Goal: Communication & Community: Answer question/provide support

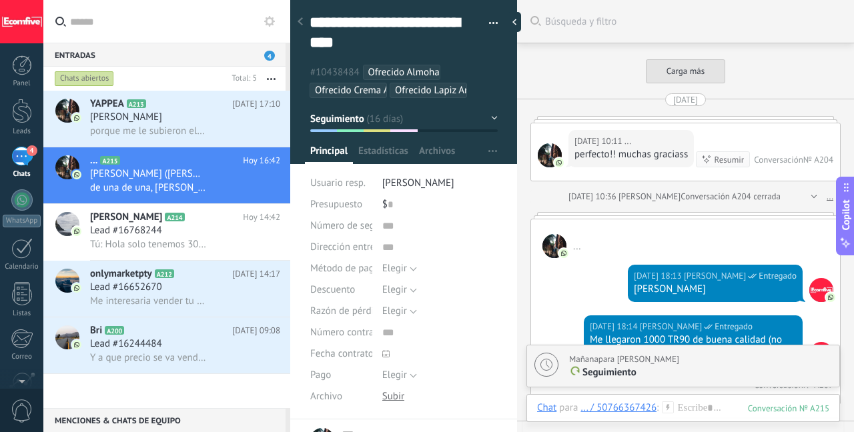
scroll to position [40, 0]
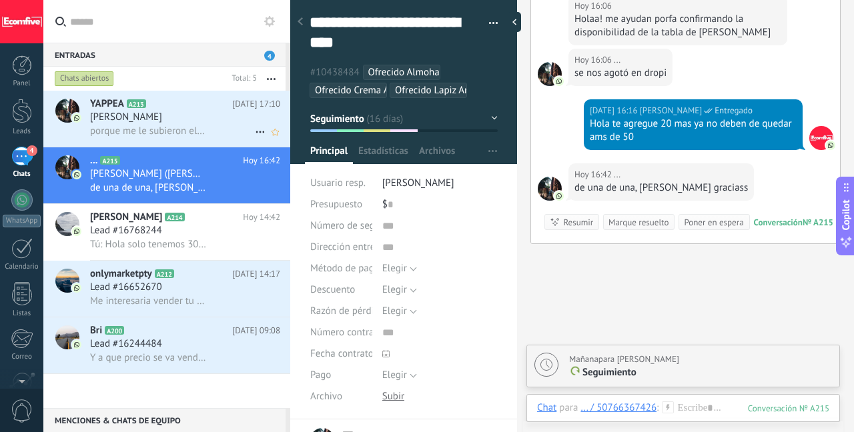
click at [201, 120] on div "[PERSON_NAME]" at bounding box center [185, 117] width 190 height 13
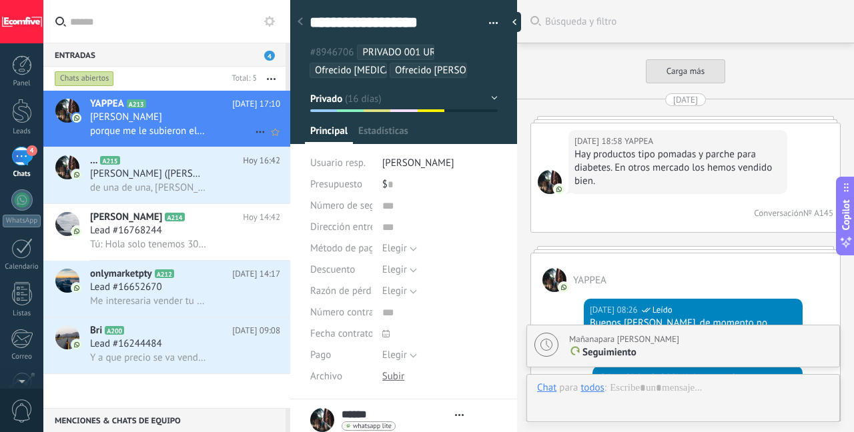
type textarea "***"
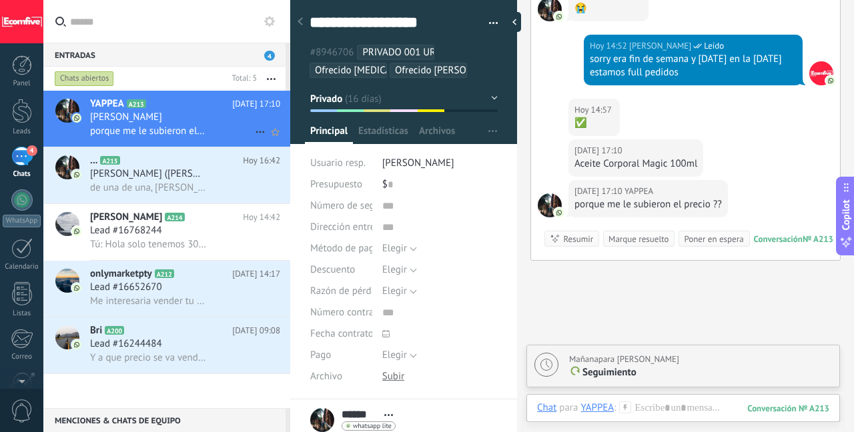
click at [195, 126] on span "porque me le subieron el precio ??" at bounding box center [148, 131] width 117 height 13
click at [677, 405] on div at bounding box center [683, 422] width 292 height 40
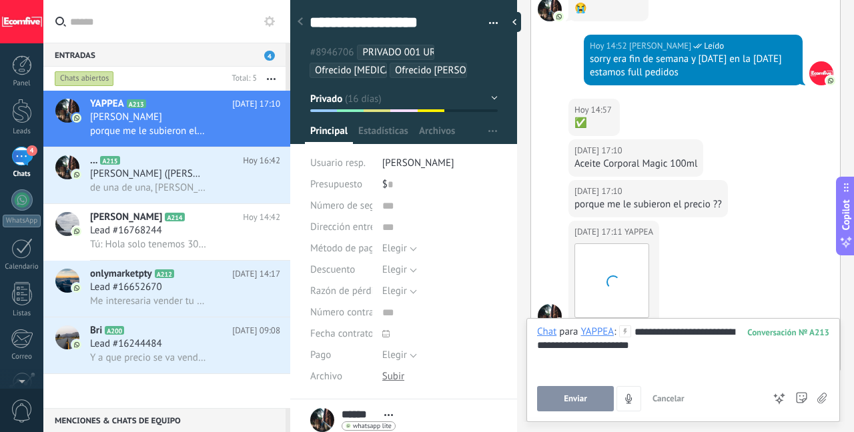
scroll to position [2724, 0]
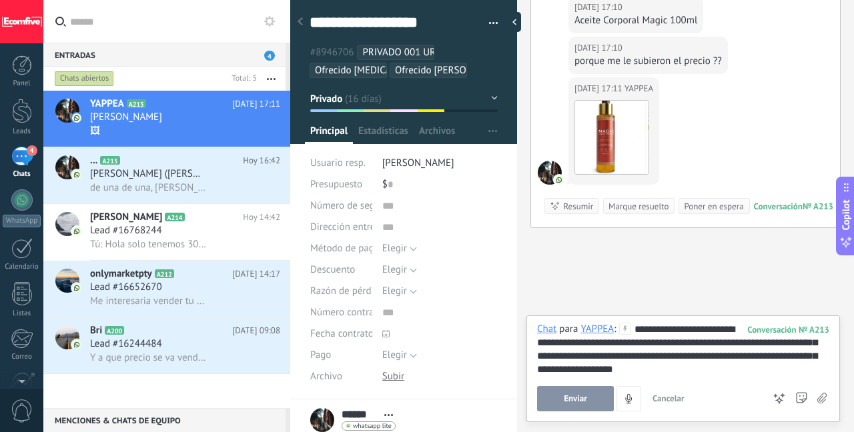
click at [573, 398] on span "Enviar" at bounding box center [575, 398] width 23 height 9
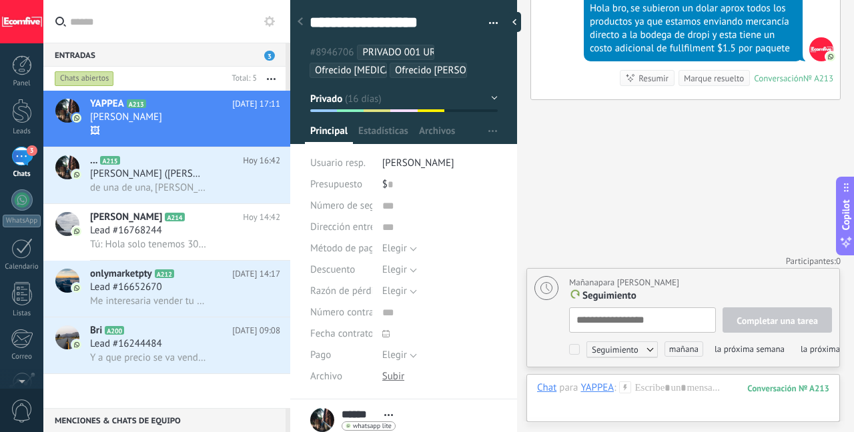
scroll to position [13, 0]
click at [215, 176] on div "[PERSON_NAME] ([PERSON_NAME])" at bounding box center [185, 173] width 190 height 13
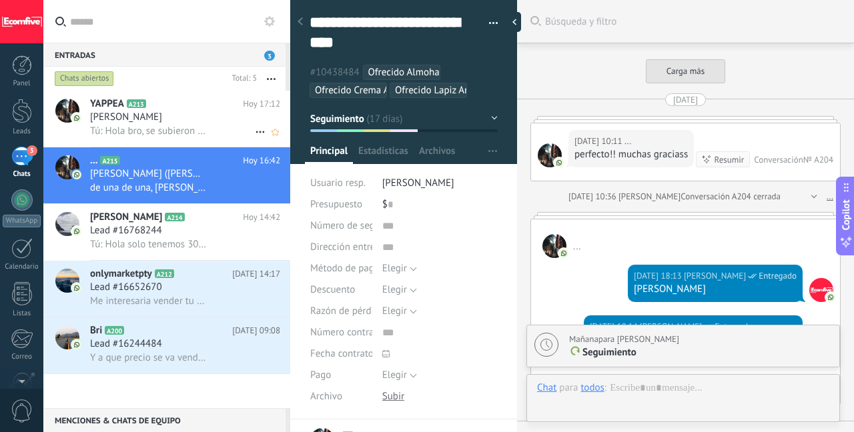
scroll to position [1810, 0]
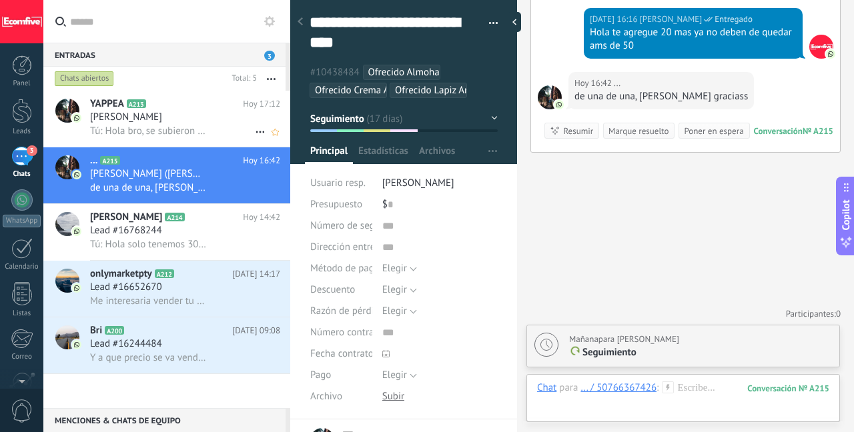
click at [185, 115] on div "[PERSON_NAME]" at bounding box center [185, 117] width 190 height 13
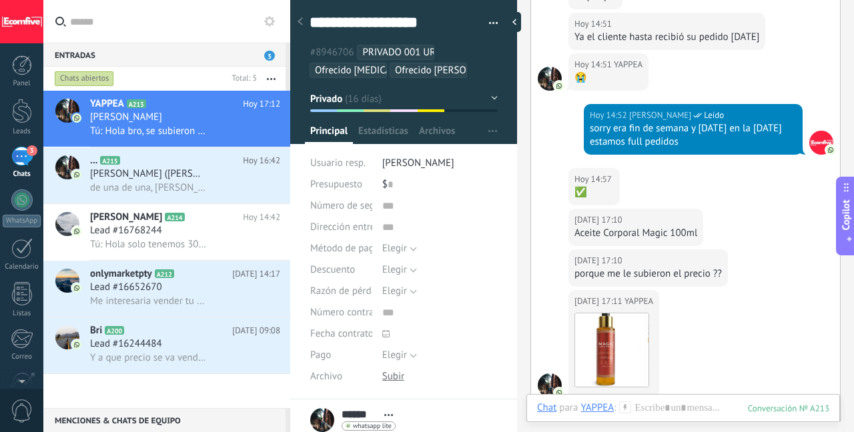
scroll to position [2479, 0]
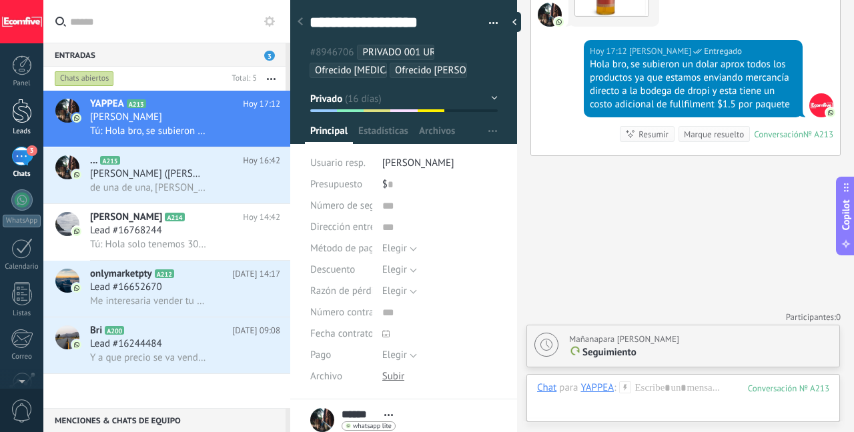
click at [17, 113] on div at bounding box center [22, 111] width 20 height 25
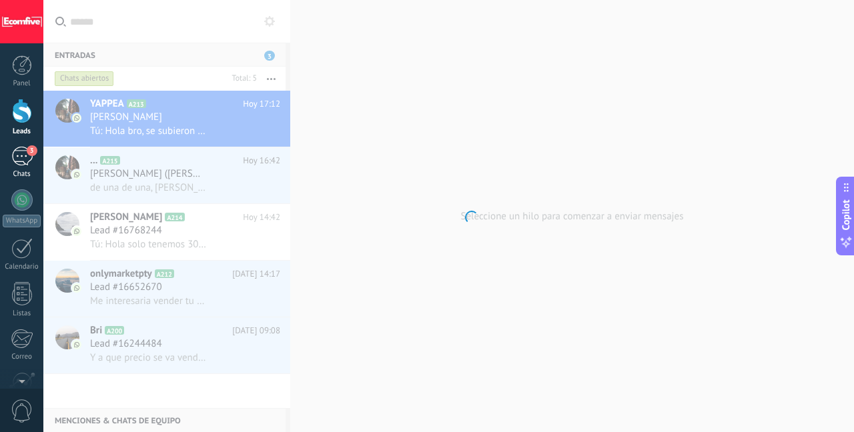
click at [20, 153] on div "3" at bounding box center [21, 156] width 21 height 19
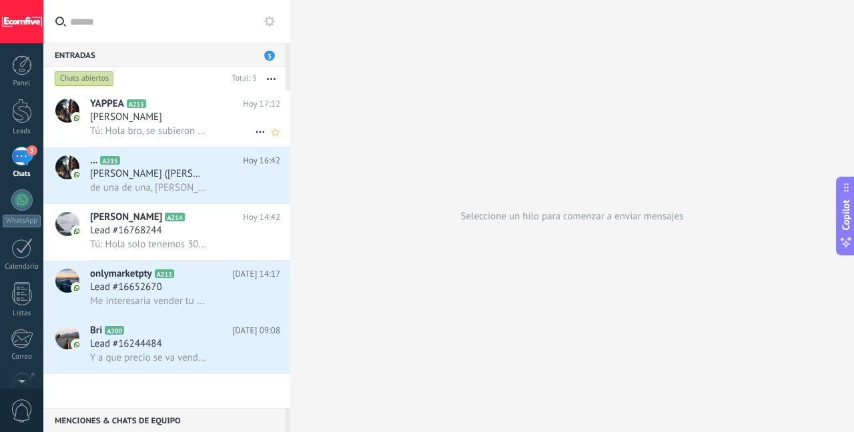
click at [66, 121] on div at bounding box center [67, 111] width 24 height 24
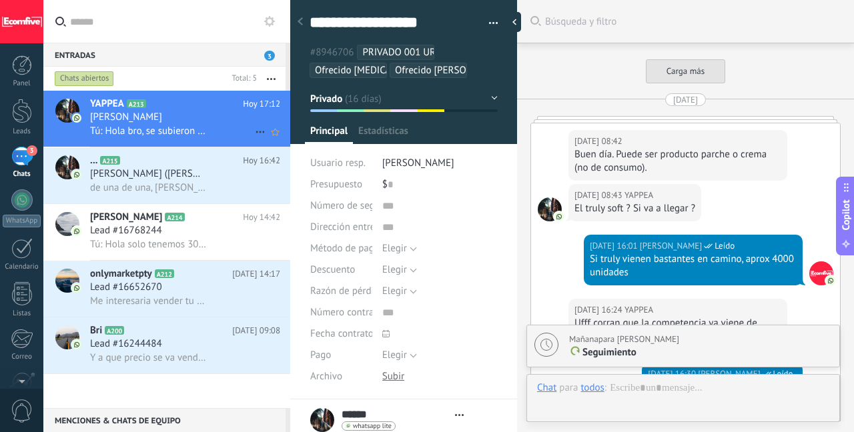
scroll to position [2357, 0]
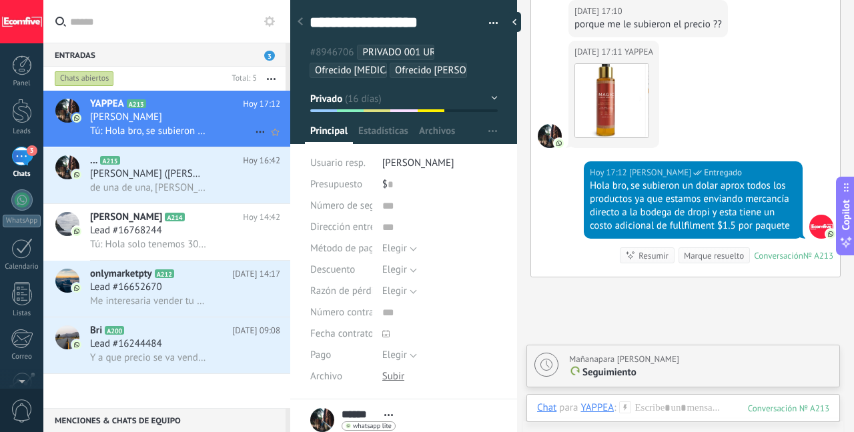
click at [121, 112] on span "[PERSON_NAME]" at bounding box center [126, 117] width 72 height 13
click at [11, 125] on link "Leads" at bounding box center [21, 117] width 43 height 37
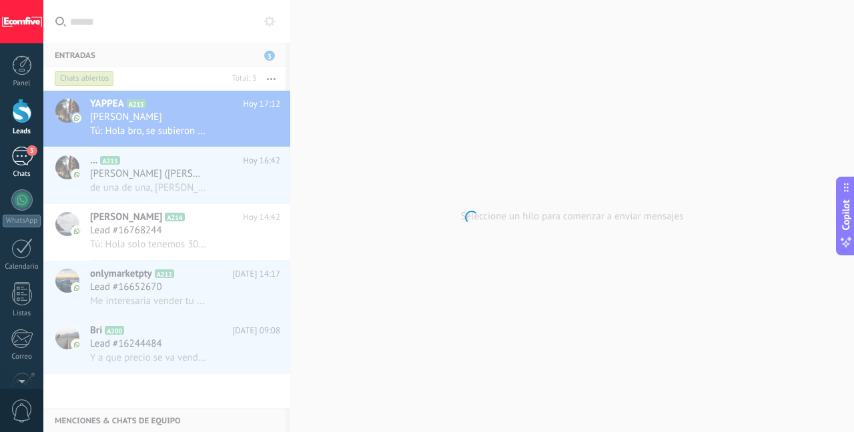
click at [19, 164] on div "3" at bounding box center [21, 156] width 21 height 19
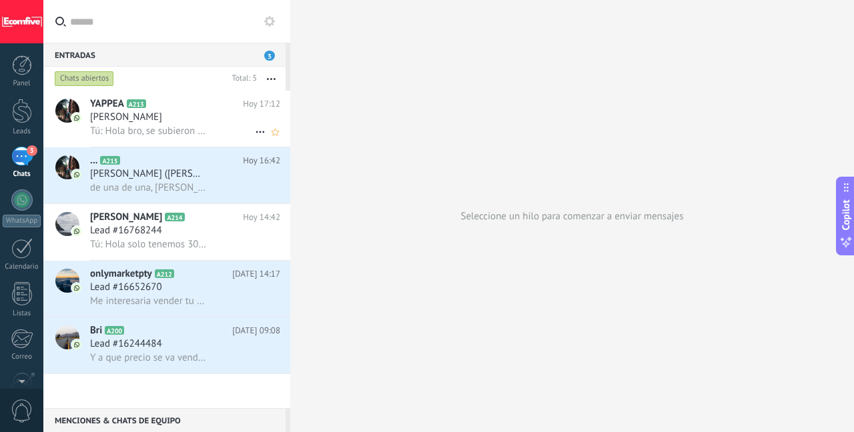
click at [138, 127] on span "Tú: Hola bro, se subieron un dolar aprox todos los productos ya que estamos env…" at bounding box center [148, 131] width 117 height 13
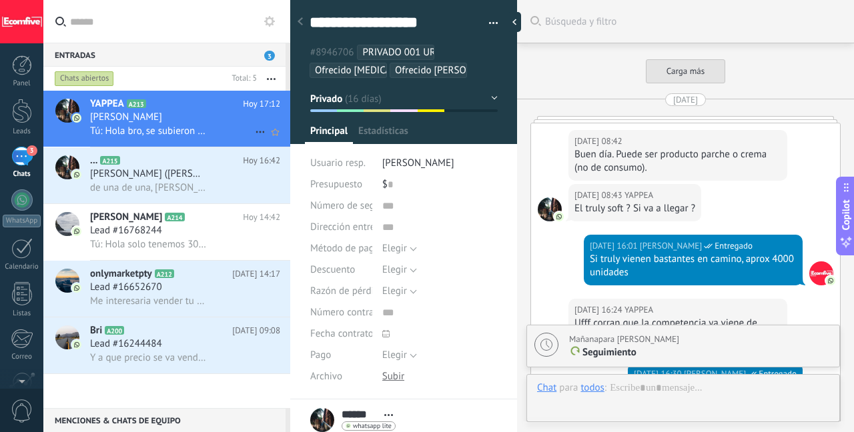
scroll to position [2479, 0]
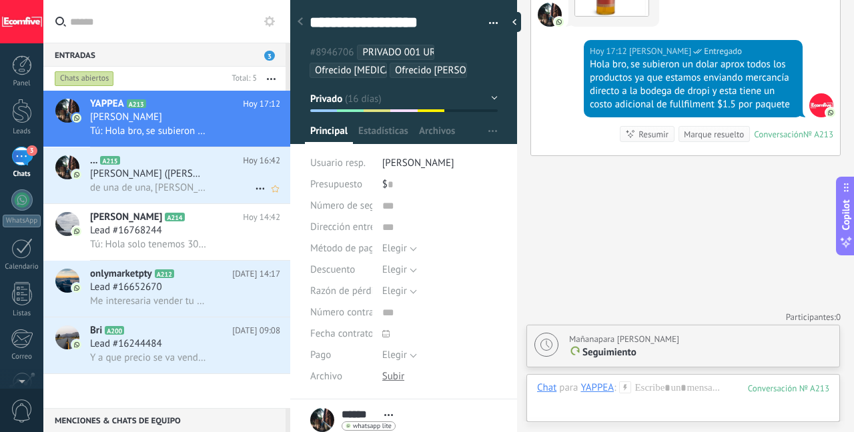
click at [199, 185] on span "de una de una, [PERSON_NAME] graciass" at bounding box center [148, 187] width 117 height 13
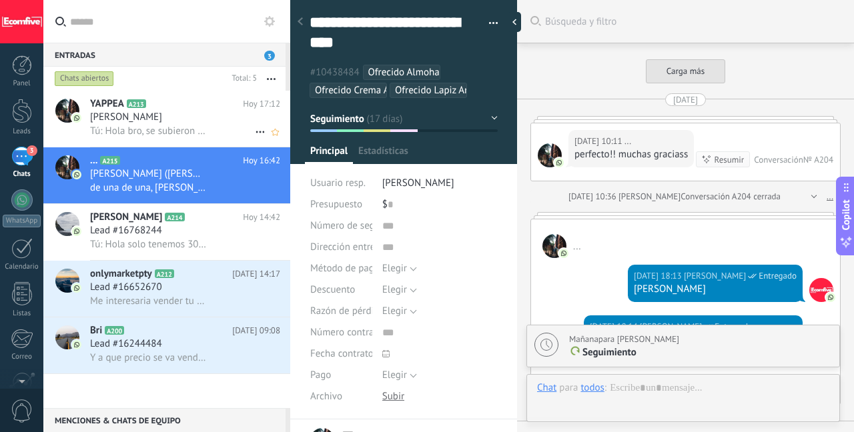
scroll to position [1810, 0]
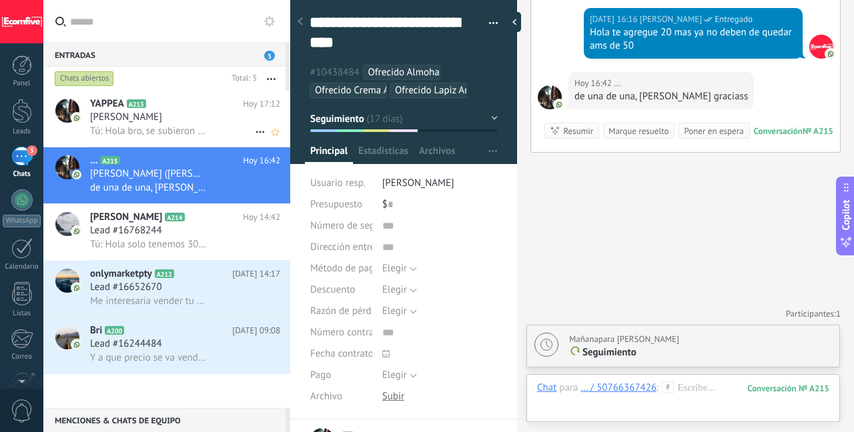
click at [186, 117] on div "[PERSON_NAME]" at bounding box center [185, 117] width 190 height 13
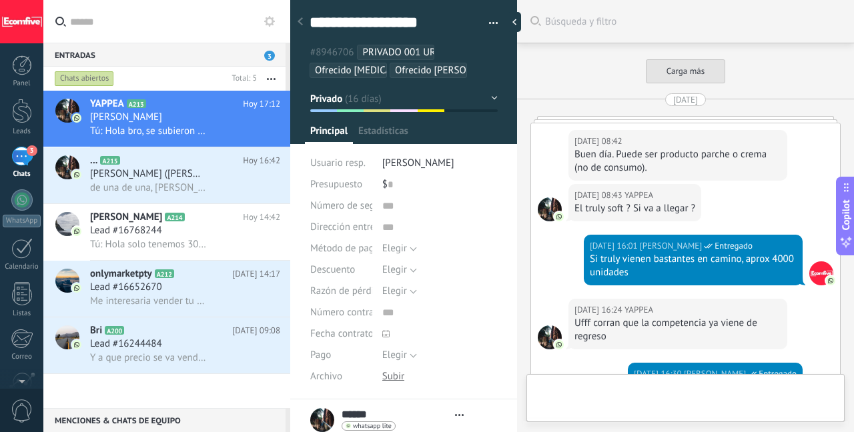
type textarea "***"
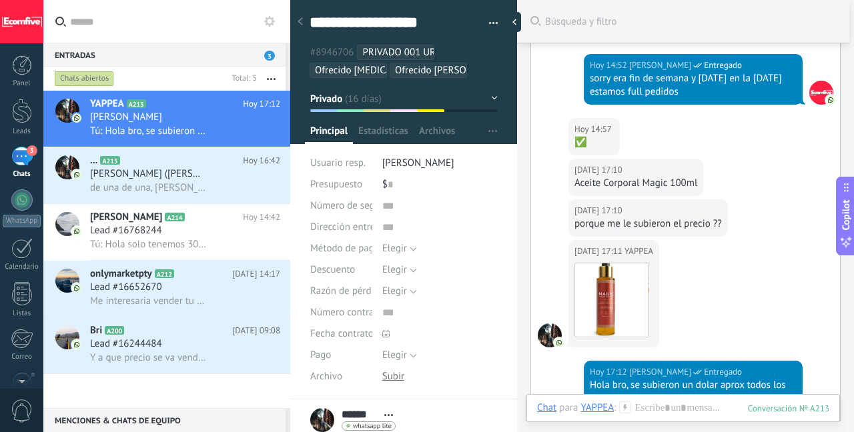
scroll to position [2479, 0]
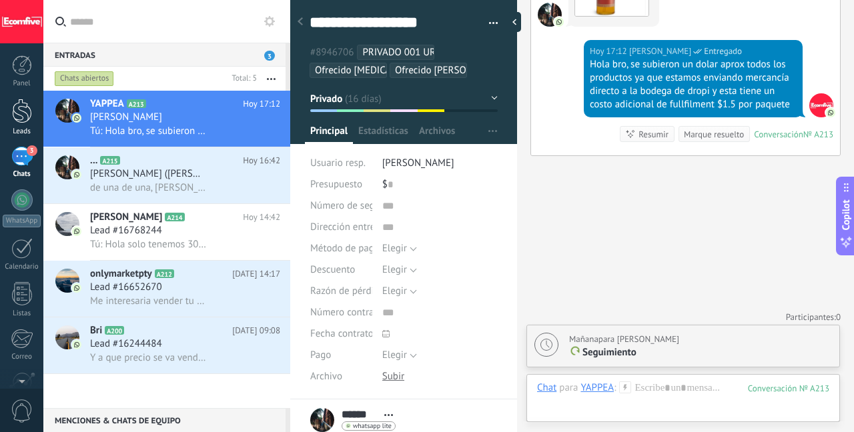
click at [27, 109] on div at bounding box center [22, 111] width 20 height 25
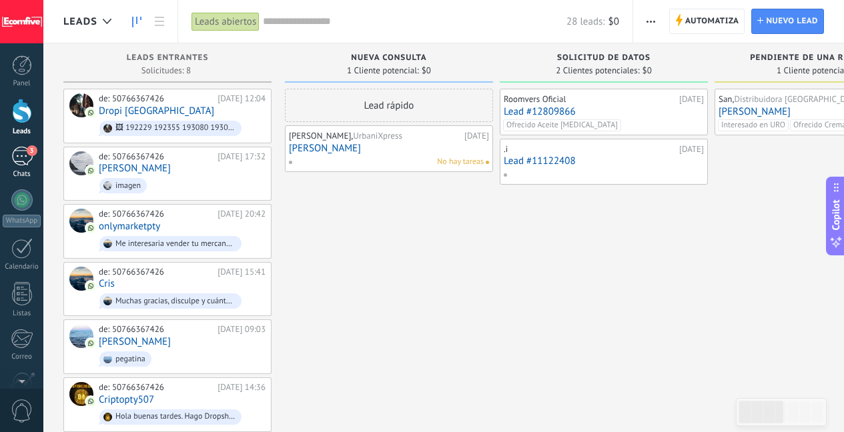
click at [30, 150] on span "3" at bounding box center [32, 150] width 11 height 11
